Goal: Transaction & Acquisition: Purchase product/service

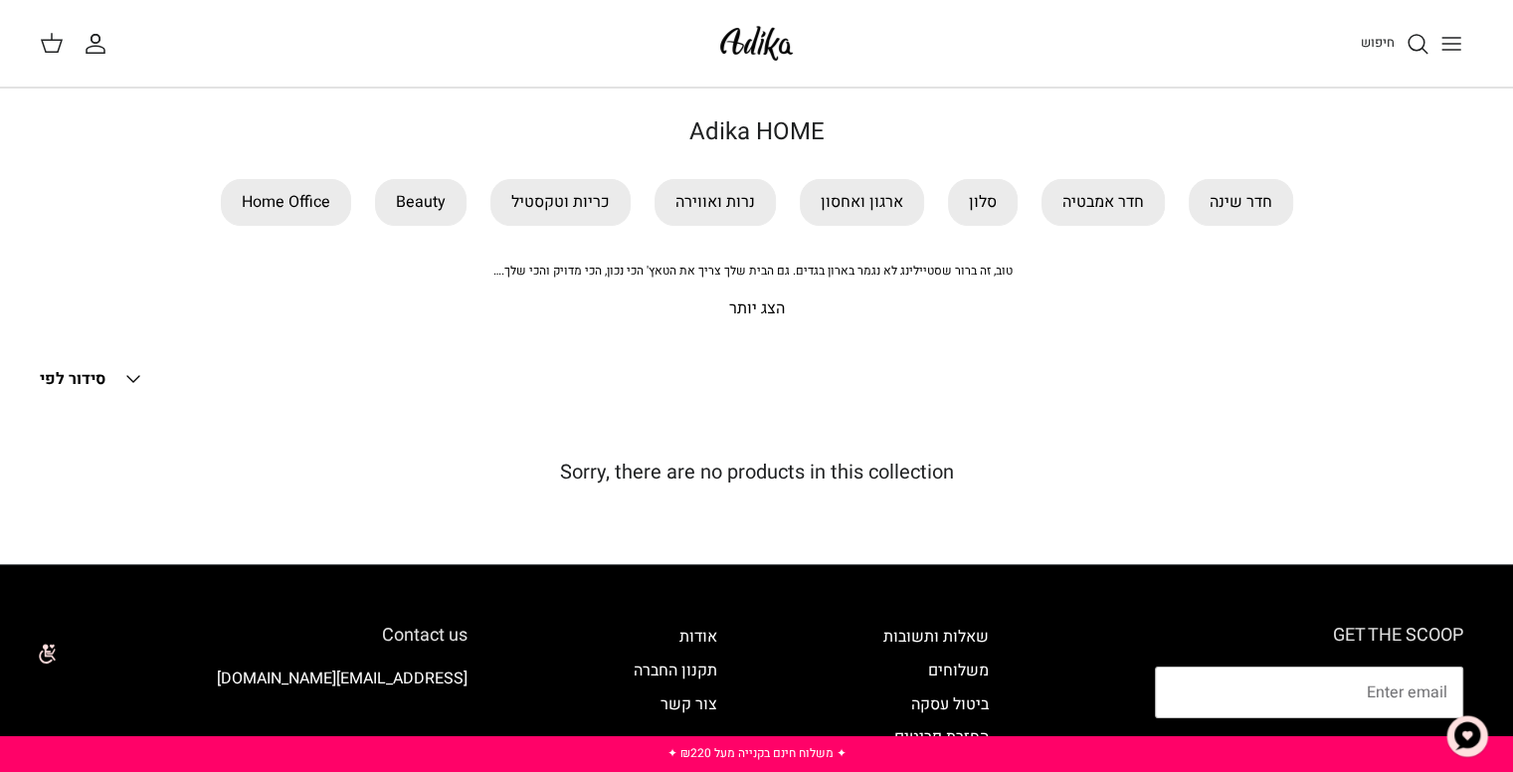
drag, startPoint x: 501, startPoint y: 267, endPoint x: 591, endPoint y: 276, distance: 90.0
click at [591, 276] on span "טוב, זה ברור שסטיילינג לא נגמר בארון בגדים. גם הבית שלך צריך את הטאץ' הכי נכון,…" at bounding box center [752, 271] width 519 height 18
click at [738, 307] on p "הצג יותר" at bounding box center [757, 309] width 1393 height 26
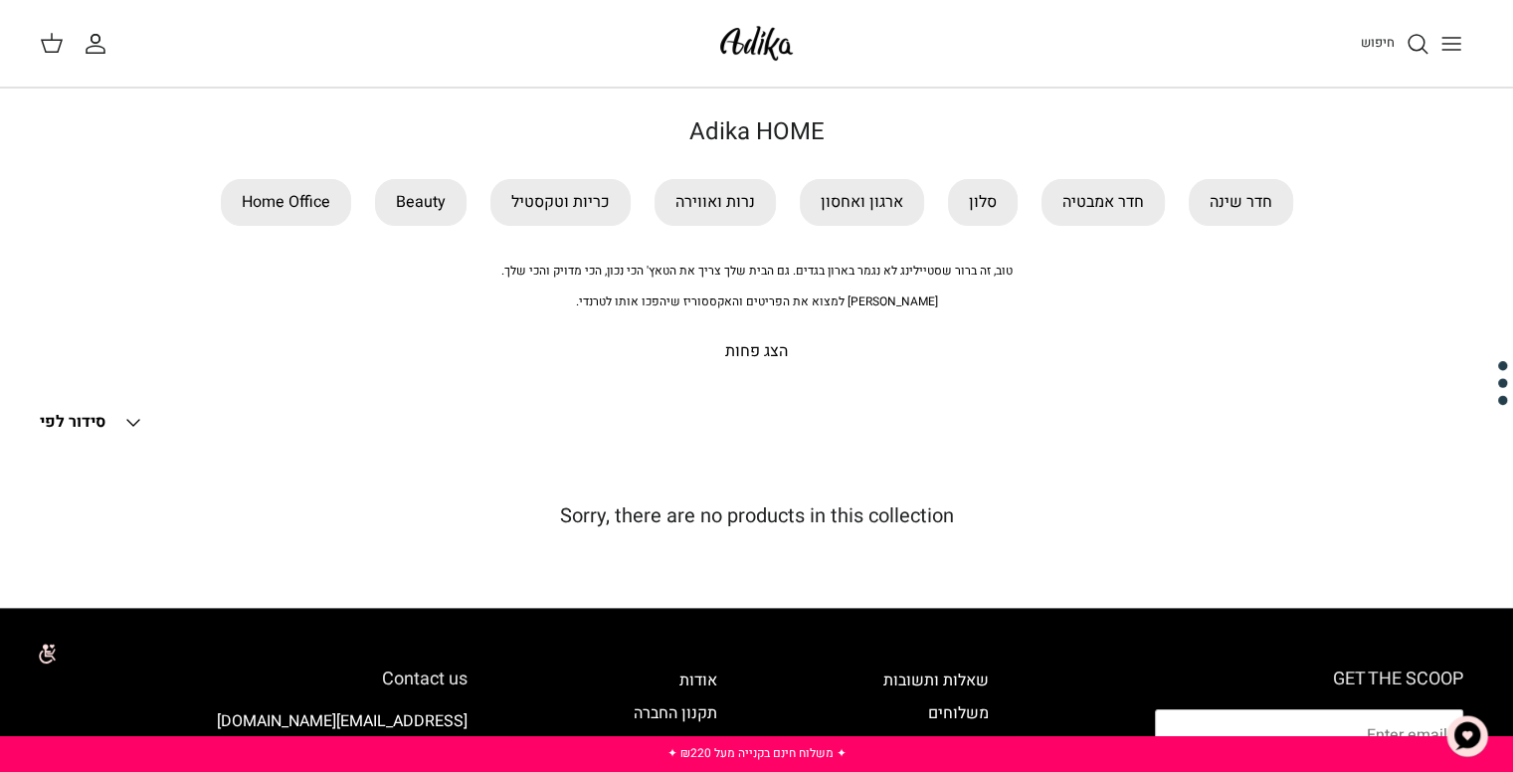
click at [770, 345] on p "הצג פחות" at bounding box center [757, 352] width 1393 height 26
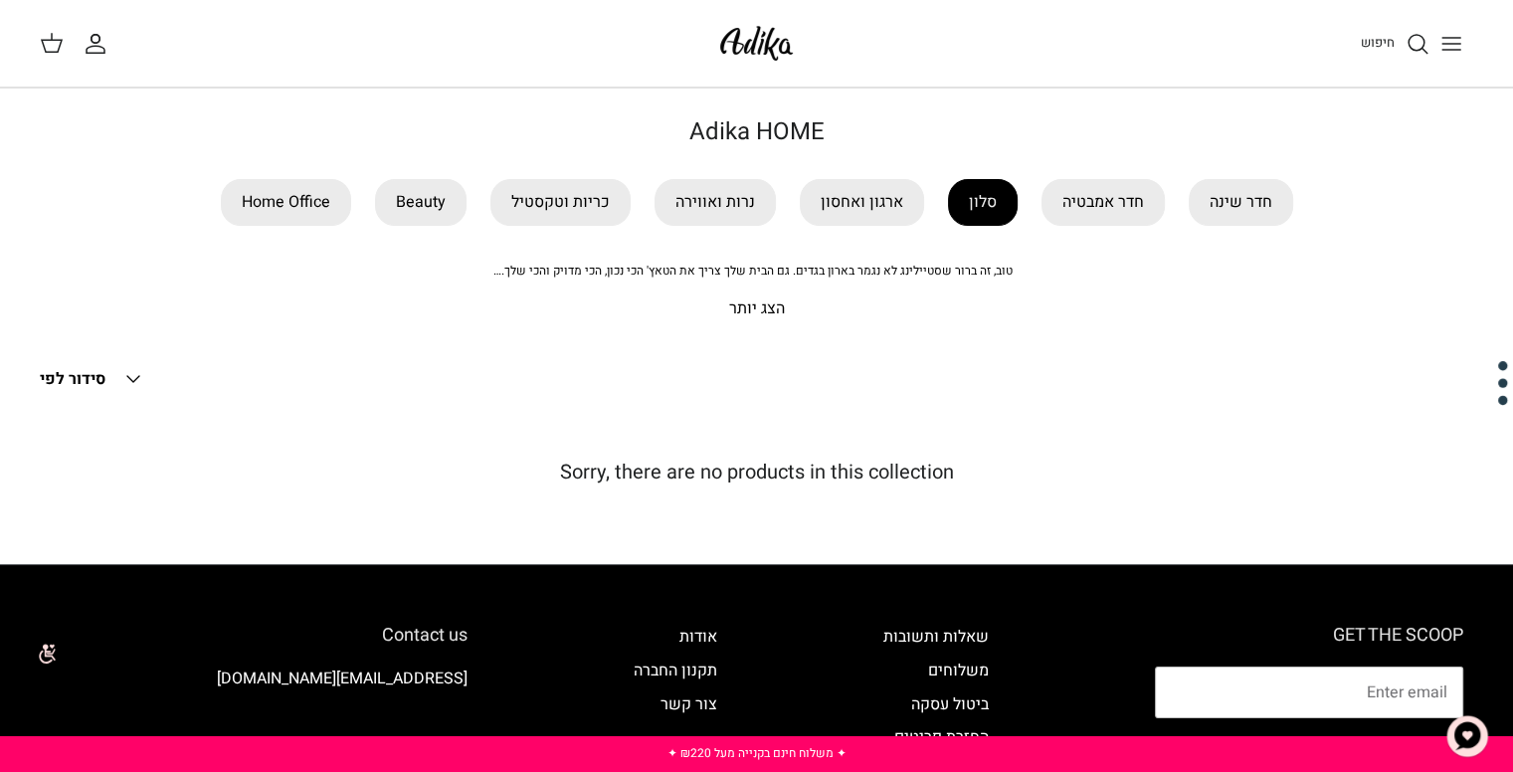
click at [975, 215] on link "סלון" at bounding box center [983, 202] width 70 height 47
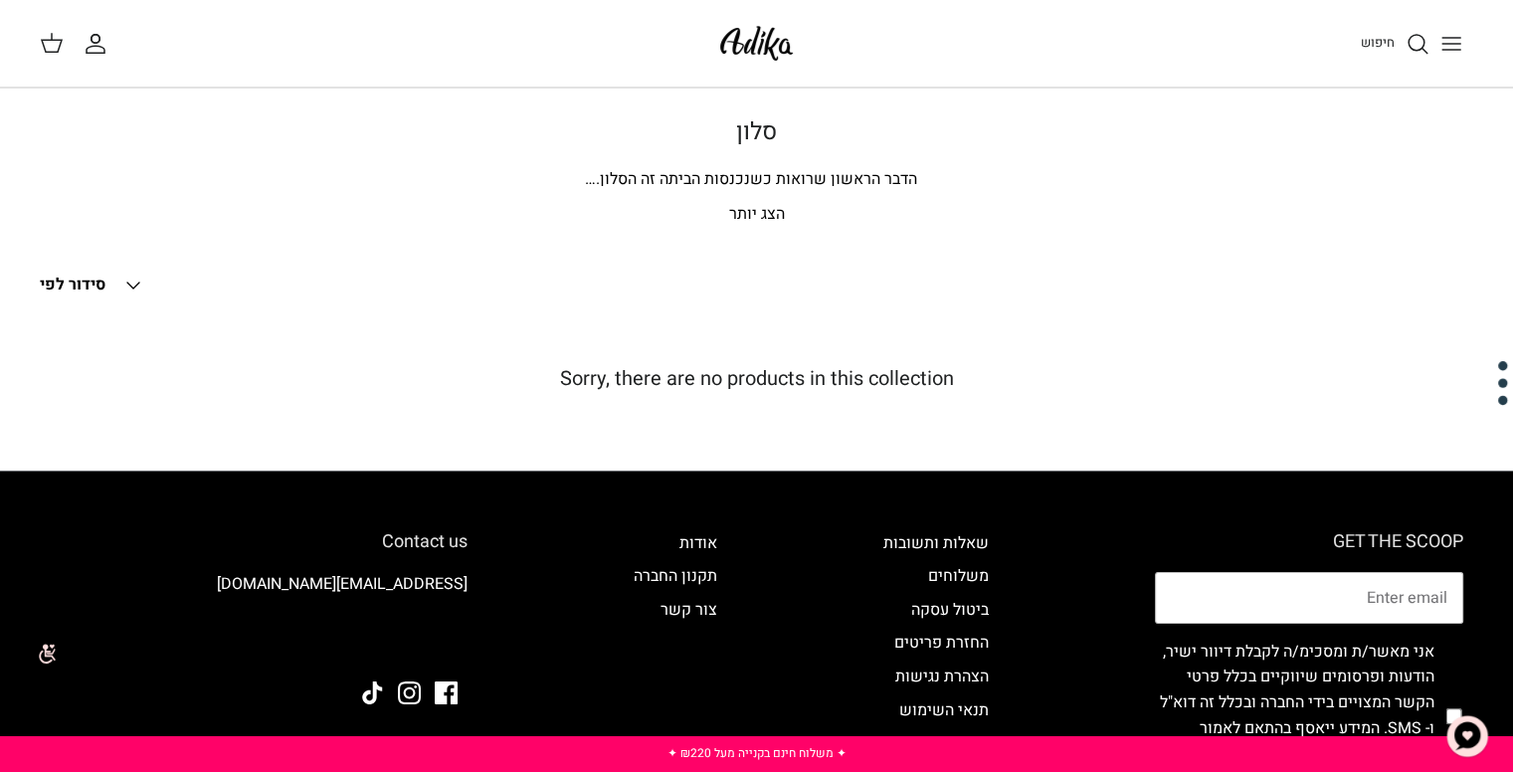
click at [749, 28] on img at bounding box center [756, 43] width 85 height 47
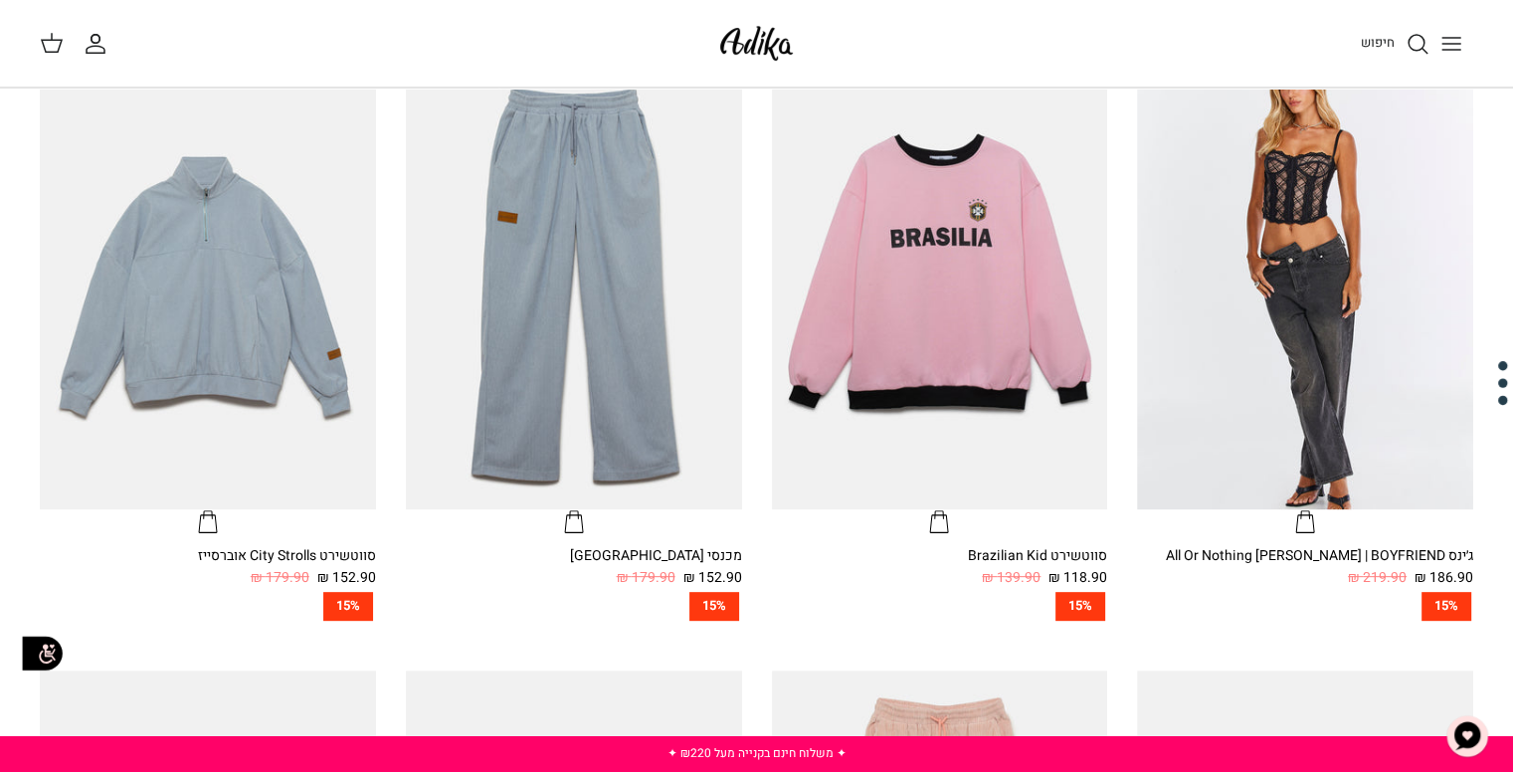
scroll to position [680, 0]
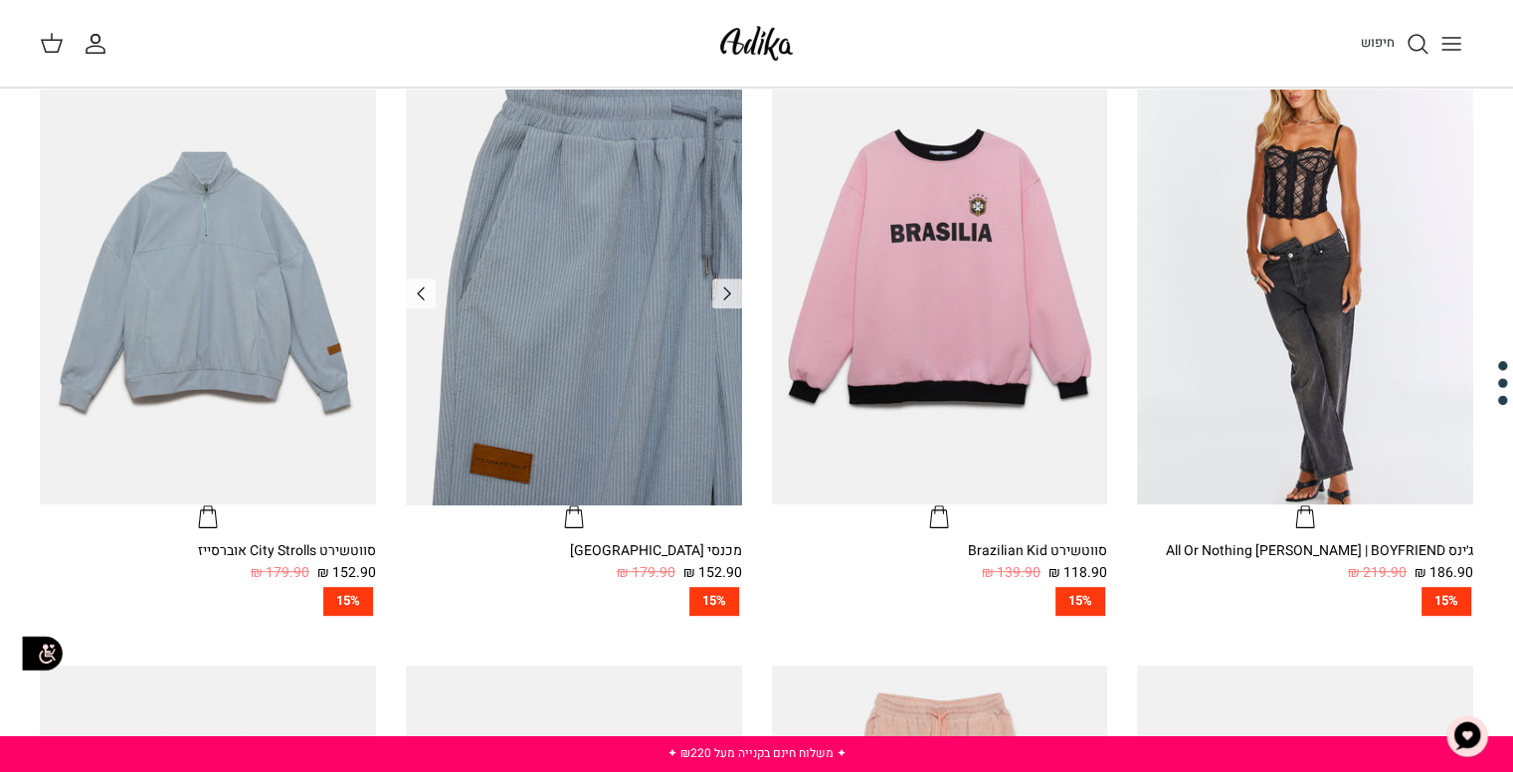
click at [628, 291] on img "מכנסי טרנינג City strolls" at bounding box center [574, 281] width 336 height 448
click at [574, 518] on icon "מכנסי טרנינג City strolls" at bounding box center [574, 517] width 24 height 24
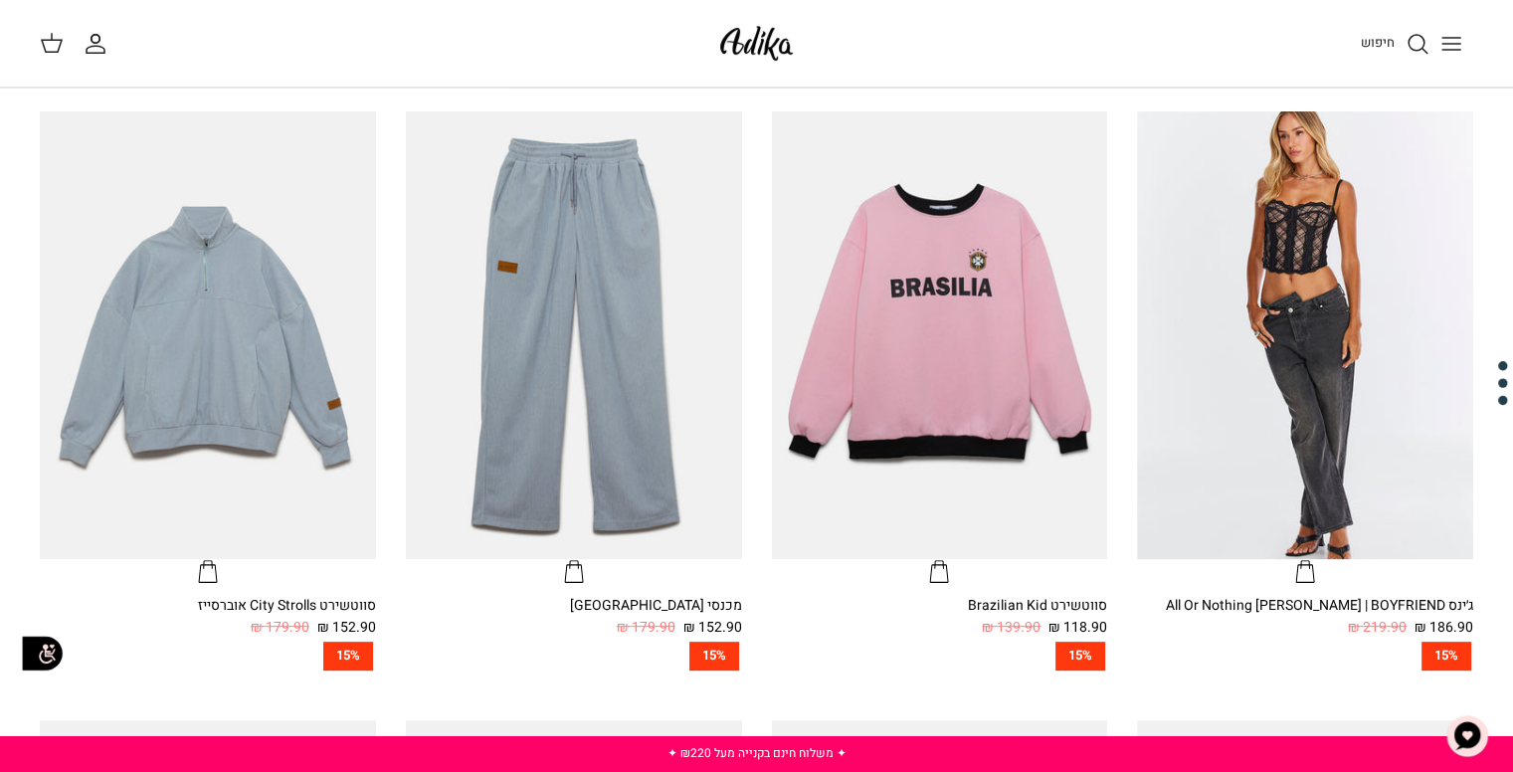
scroll to position [0, 0]
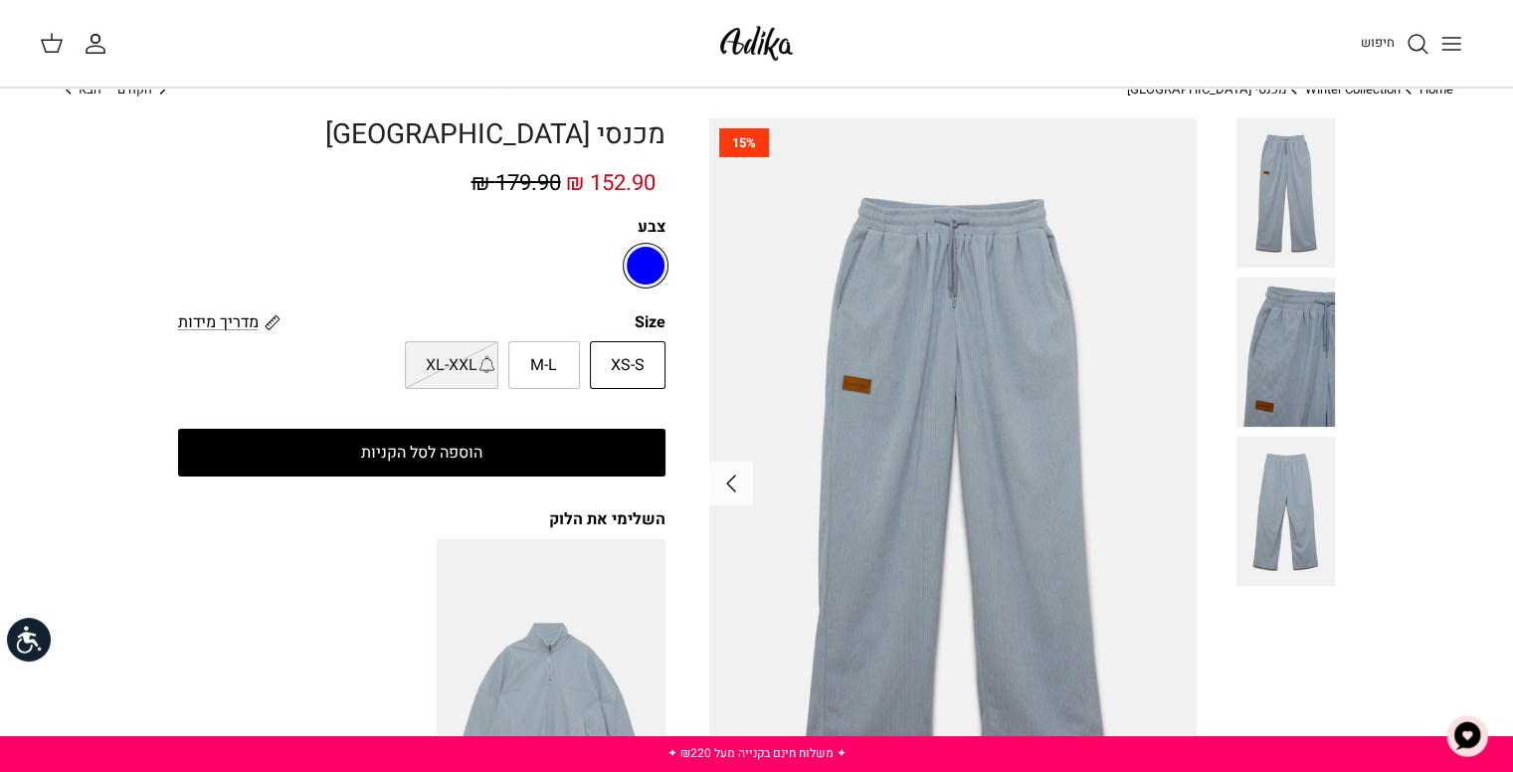
scroll to position [40, 0]
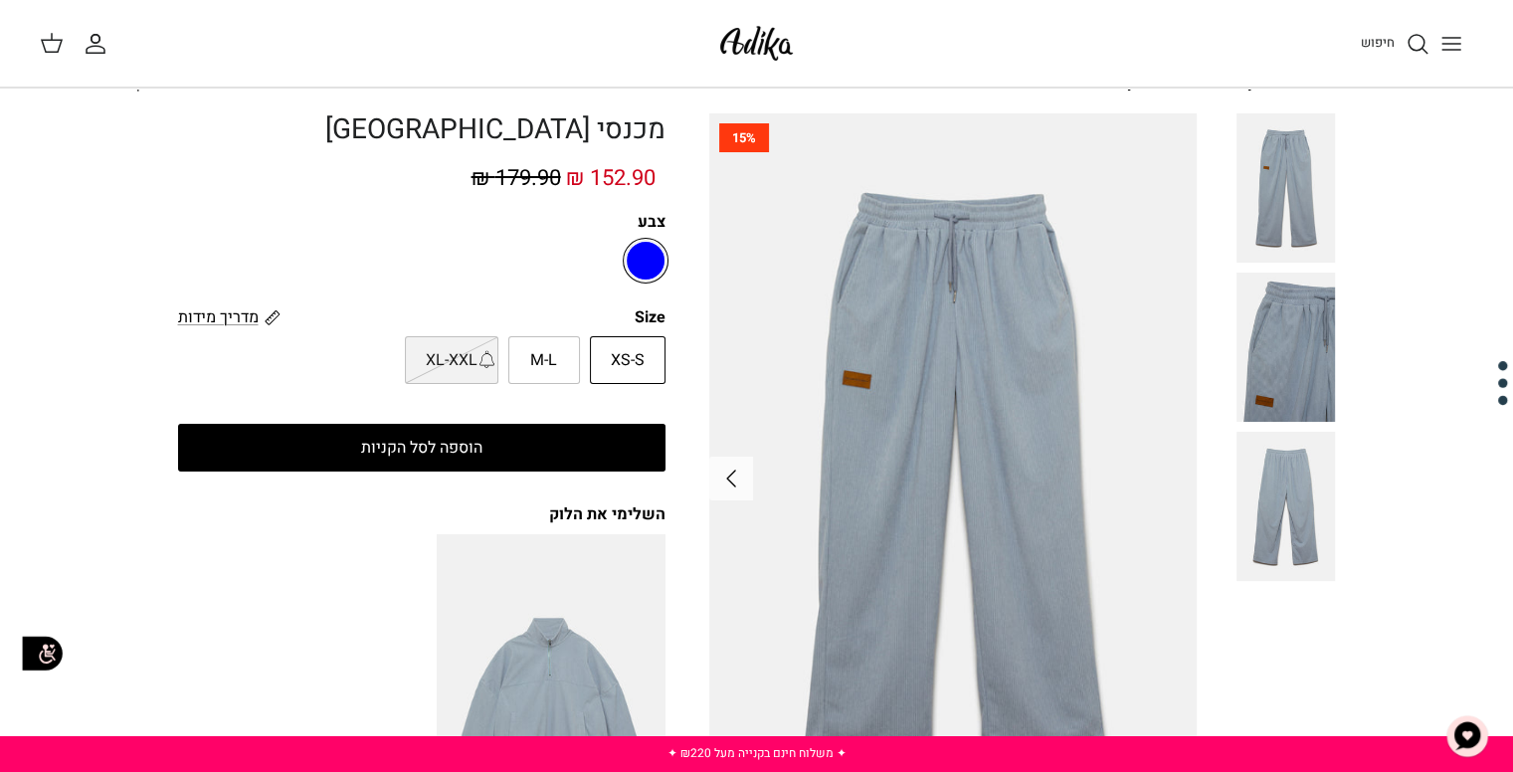
click at [468, 366] on span "XL-XXL" at bounding box center [452, 361] width 52 height 26
click at [660, 342] on input "XL-XXL" at bounding box center [666, 335] width 13 height 13
radio input "true"
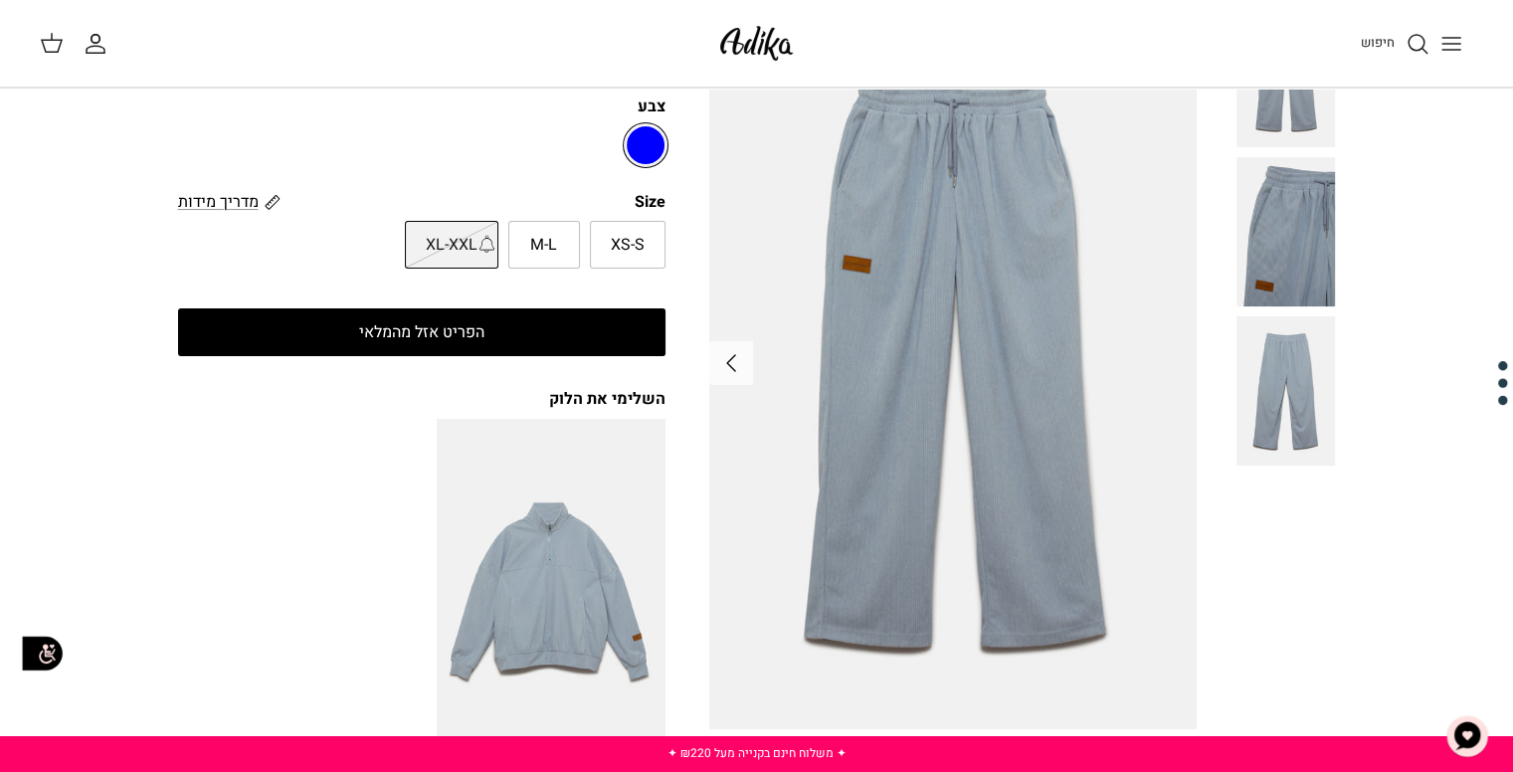
scroll to position [155, 0]
click at [537, 241] on span "M-L" at bounding box center [543, 246] width 27 height 26
click at [660, 227] on input "M-L" at bounding box center [666, 220] width 13 height 13
radio input "true"
click at [626, 255] on span "XS-S" at bounding box center [628, 246] width 34 height 26
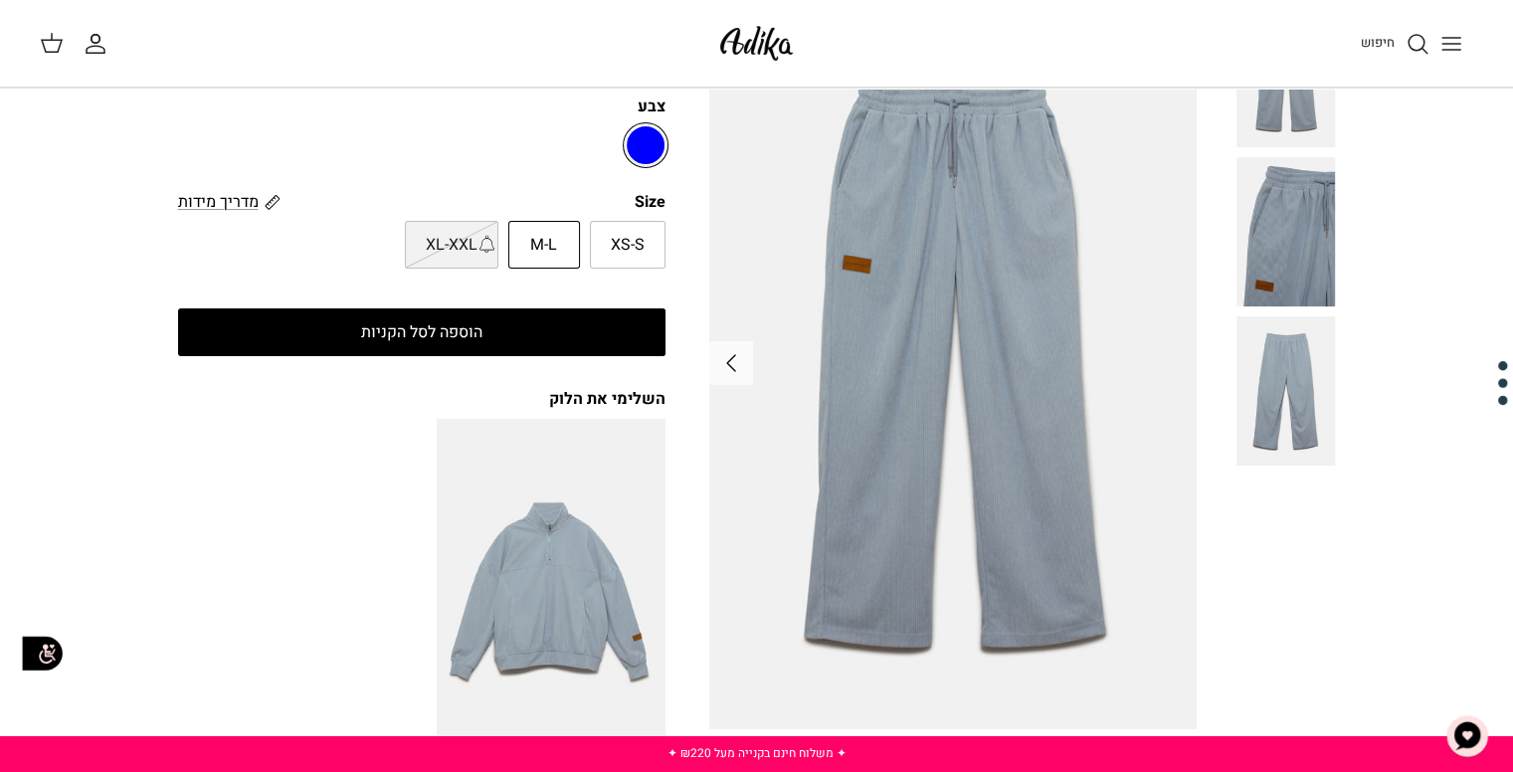
click at [660, 227] on input "XS-S" at bounding box center [666, 220] width 13 height 13
radio input "true"
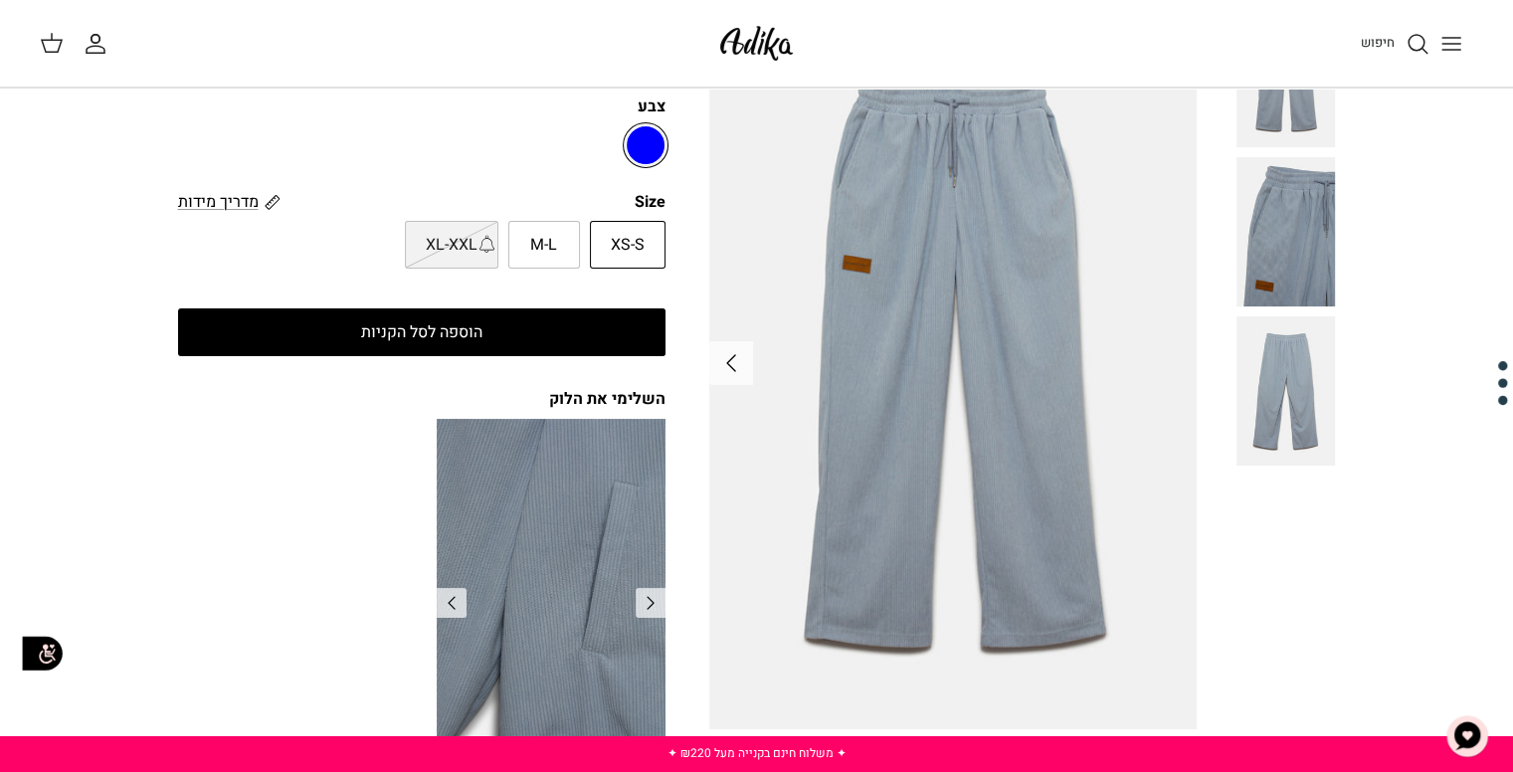
click at [566, 581] on img "סווטשירט City Strolls אוברסייז" at bounding box center [551, 590] width 229 height 343
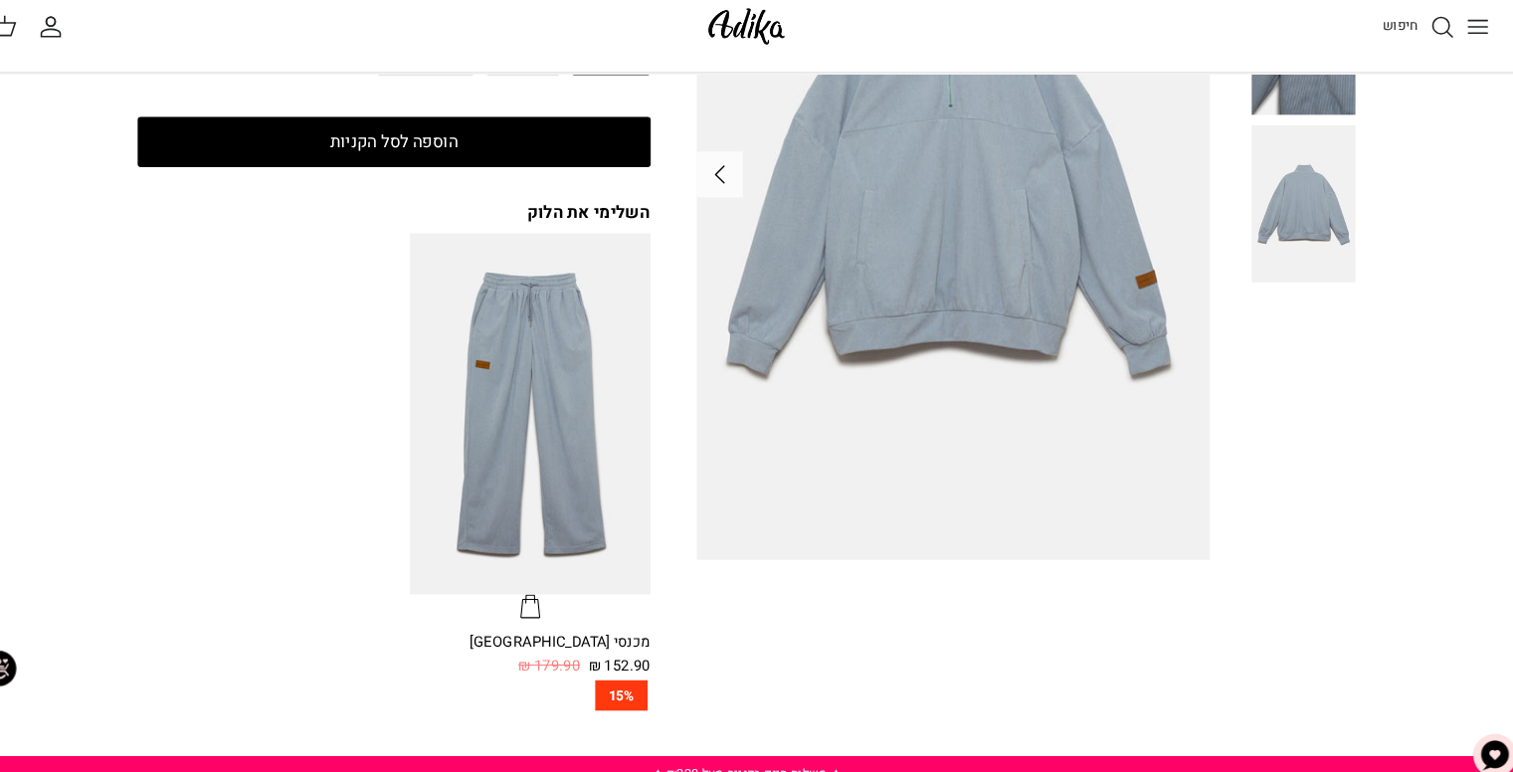
scroll to position [334, 0]
